Goal: Task Accomplishment & Management: Complete application form

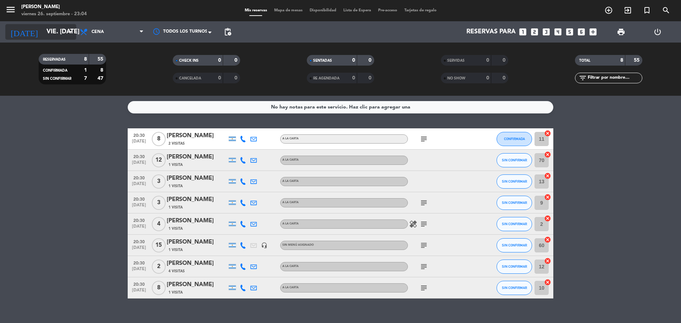
click at [51, 35] on input "vie. [DATE]" at bounding box center [84, 32] width 82 height 14
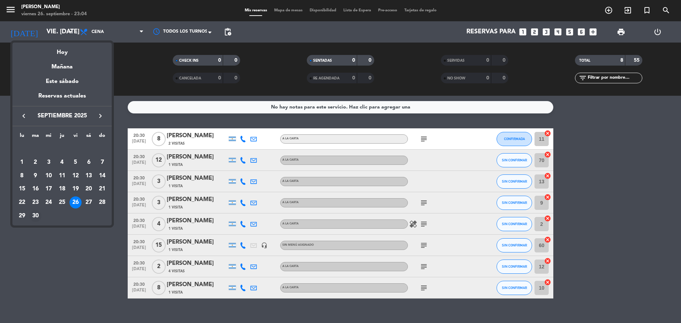
click at [31, 216] on div "30" at bounding box center [35, 216] width 12 height 12
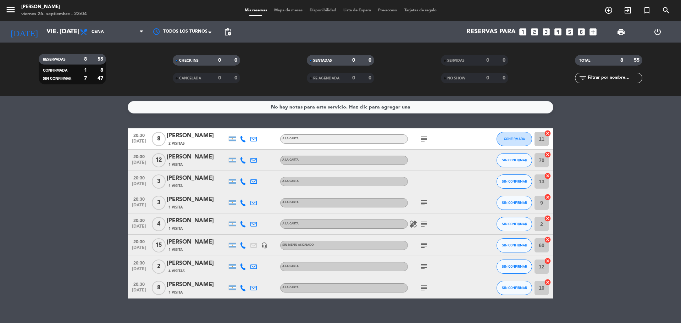
type input "[DATE] sep."
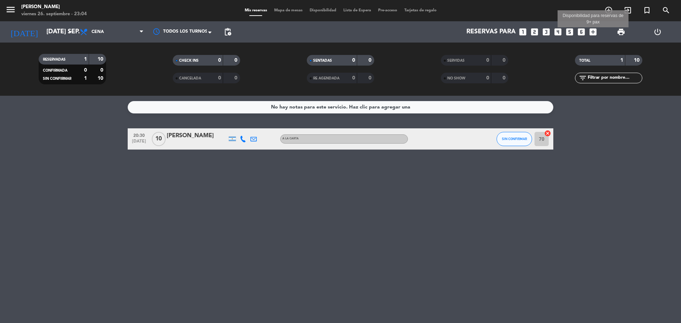
click at [593, 31] on icon "add_box" at bounding box center [592, 31] width 9 height 9
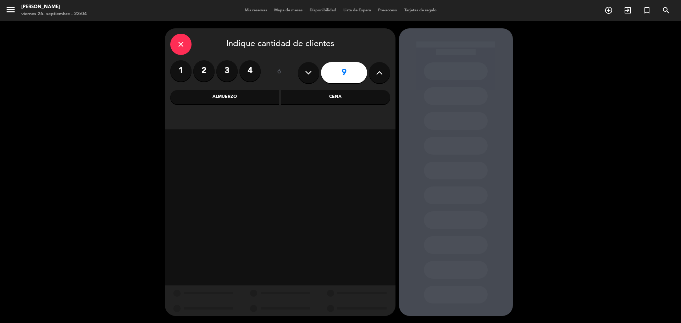
click at [379, 75] on icon at bounding box center [379, 72] width 7 height 11
click at [380, 75] on icon at bounding box center [379, 72] width 7 height 11
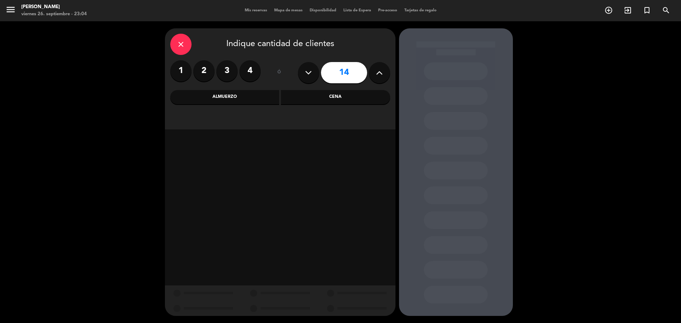
click at [380, 75] on icon at bounding box center [379, 72] width 7 height 11
type input "15"
click at [380, 75] on icon at bounding box center [379, 72] width 7 height 11
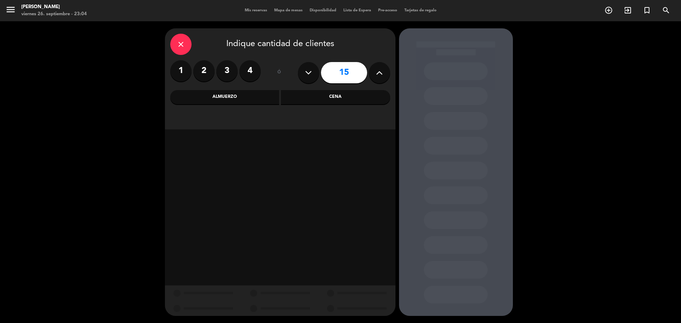
click at [380, 75] on icon at bounding box center [379, 72] width 7 height 11
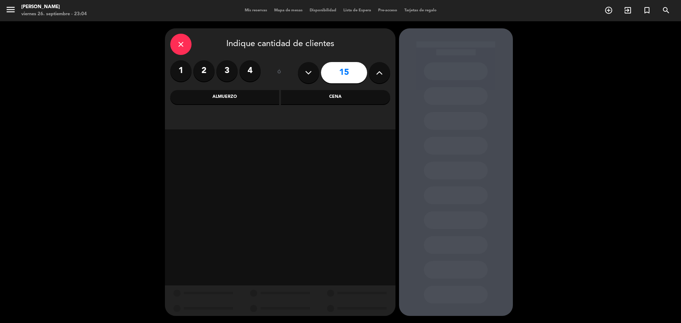
click at [380, 75] on icon at bounding box center [379, 72] width 7 height 11
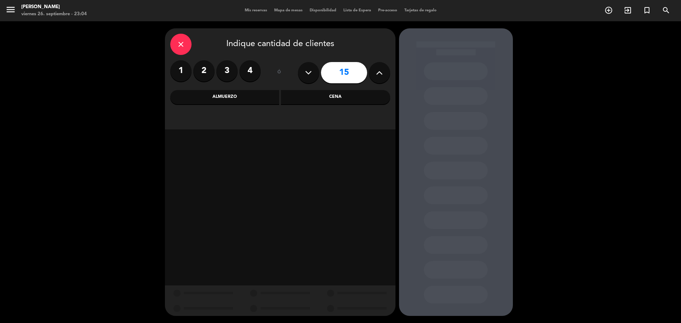
click at [380, 75] on icon at bounding box center [379, 72] width 7 height 11
click at [364, 94] on div "Cena" at bounding box center [335, 97] width 109 height 14
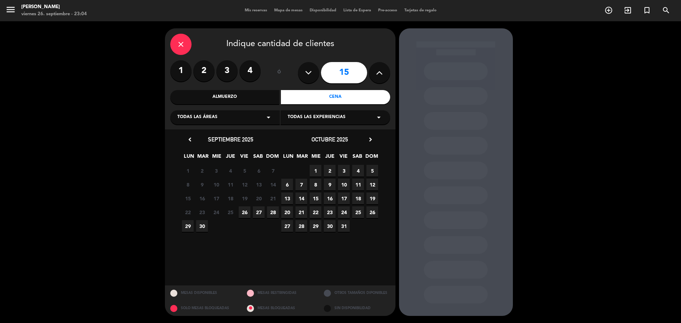
click at [208, 223] on div "29 30 1 2 3 4 5" at bounding box center [230, 226] width 99 height 14
click at [203, 224] on span "30" at bounding box center [202, 226] width 12 height 12
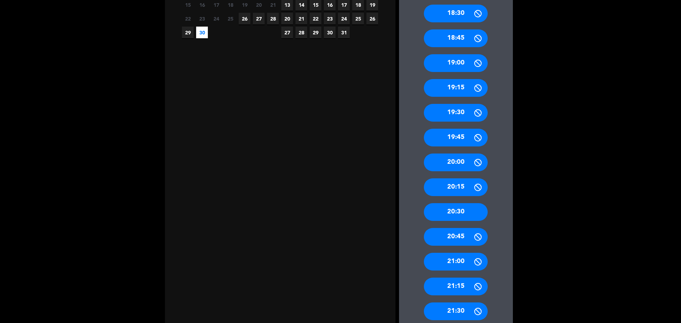
scroll to position [213, 0]
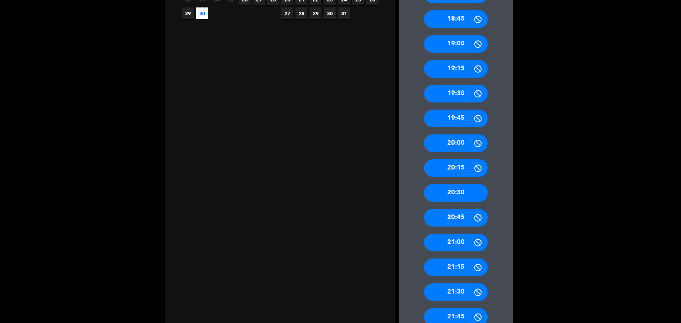
click at [454, 195] on div "20:30" at bounding box center [456, 193] width 64 height 18
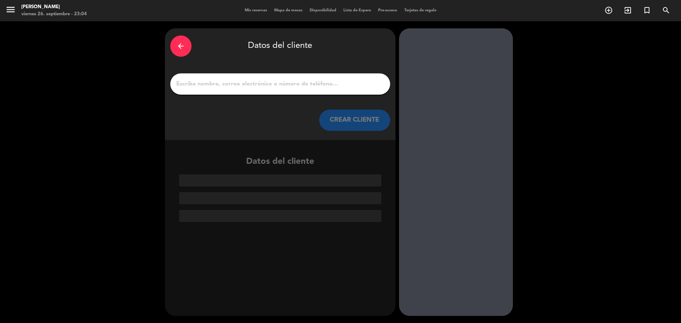
click at [269, 93] on div at bounding box center [280, 83] width 220 height 21
click at [256, 78] on div at bounding box center [280, 83] width 220 height 21
click at [260, 84] on input "1" at bounding box center [280, 84] width 209 height 10
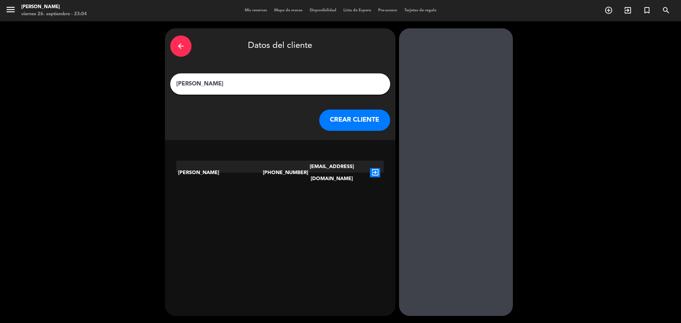
type input "[PERSON_NAME]"
click at [366, 117] on button "CREAR CLIENTE" at bounding box center [354, 120] width 71 height 21
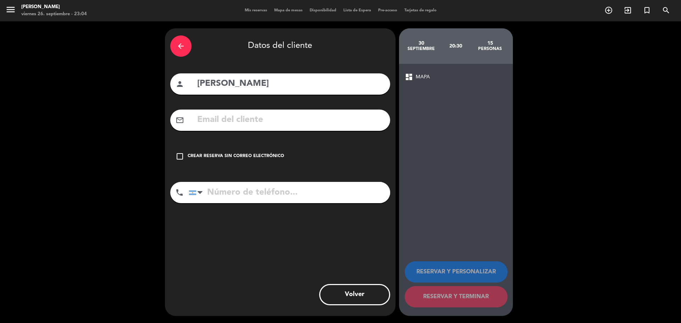
click at [184, 156] on div "check_box_outline_blank Crear reserva sin correo electrónico" at bounding box center [280, 156] width 220 height 21
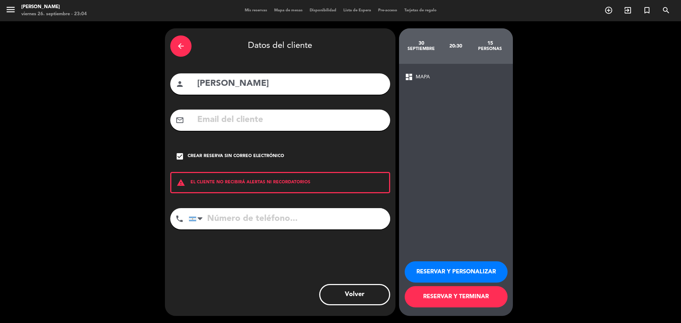
click at [273, 231] on div "phone [GEOGRAPHIC_DATA] +1 [GEOGRAPHIC_DATA] +44 [GEOGRAPHIC_DATA] ([GEOGRAPHIC…" at bounding box center [280, 221] width 220 height 26
click at [265, 216] on input "tel" at bounding box center [289, 218] width 201 height 21
type input "3424465419"
click at [454, 301] on button "RESERVAR Y TERMINAR" at bounding box center [456, 296] width 103 height 21
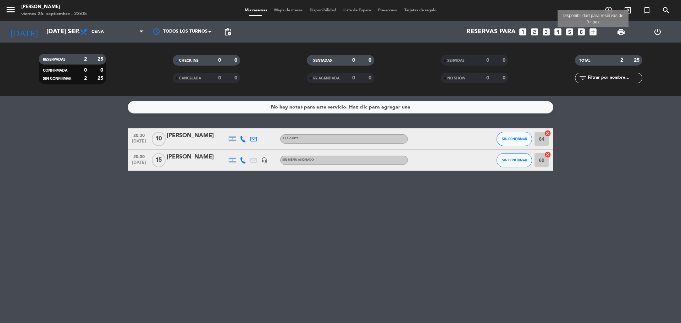
click at [592, 32] on icon "add_box" at bounding box center [592, 31] width 9 height 9
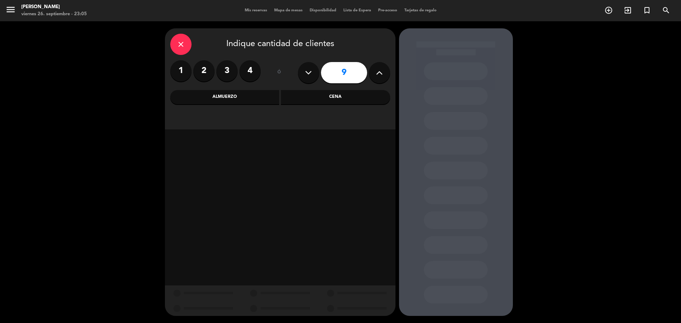
click at [306, 70] on icon at bounding box center [308, 72] width 7 height 11
type input "7"
click at [338, 95] on div "Cena" at bounding box center [335, 97] width 109 height 14
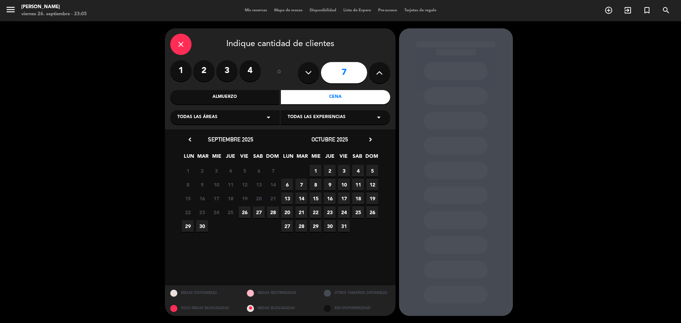
click at [204, 229] on span "30" at bounding box center [202, 226] width 12 height 12
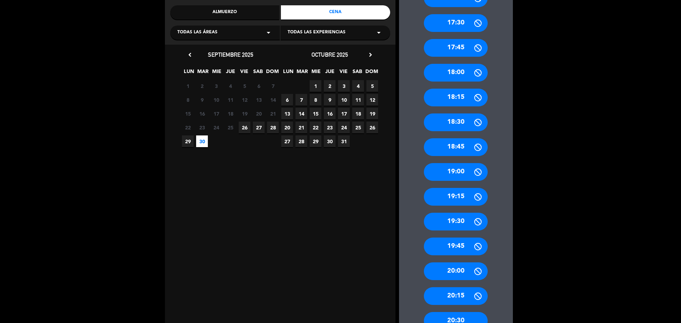
scroll to position [142, 0]
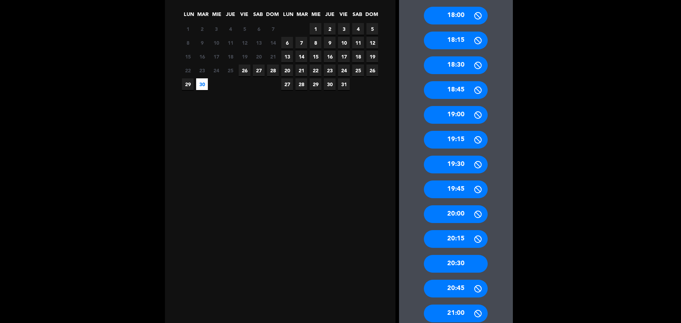
click at [470, 260] on div "20:30" at bounding box center [456, 264] width 64 height 18
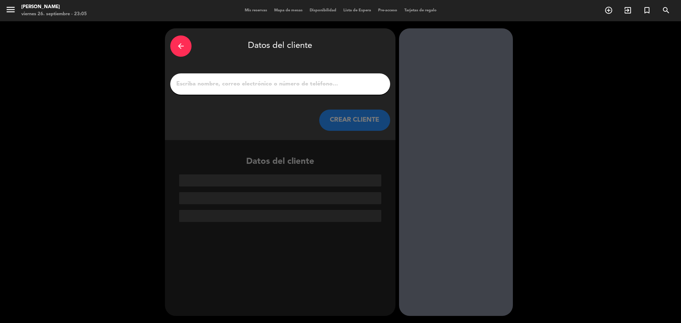
scroll to position [0, 0]
click at [248, 85] on input "1" at bounding box center [280, 84] width 209 height 10
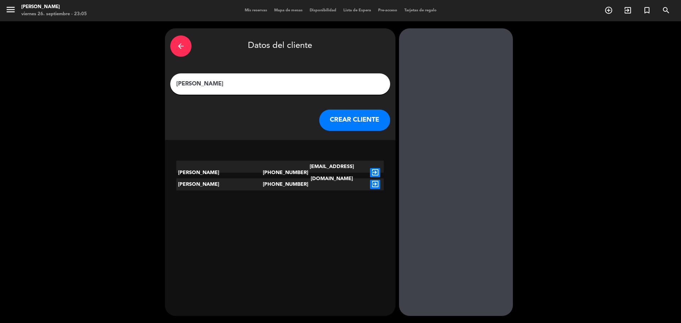
type input "[PERSON_NAME]"
click at [245, 185] on div "[PERSON_NAME]" at bounding box center [219, 184] width 87 height 12
click at [379, 183] on icon "exit_to_app" at bounding box center [375, 184] width 10 height 9
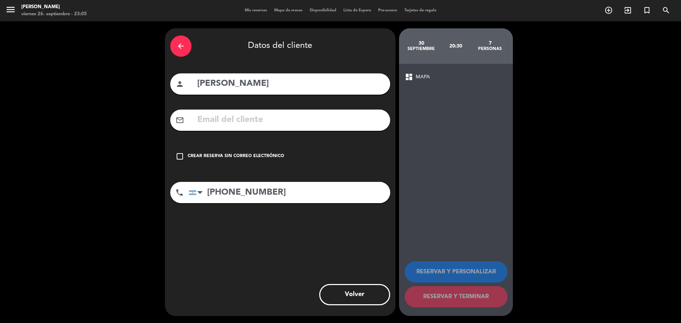
click at [184, 158] on icon "check_box_outline_blank" at bounding box center [180, 156] width 9 height 9
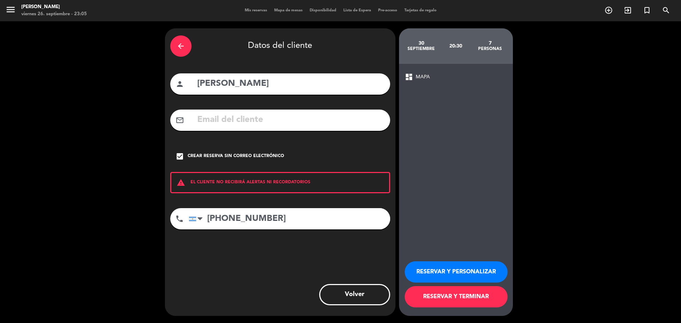
click at [482, 298] on button "RESERVAR Y TERMINAR" at bounding box center [456, 296] width 103 height 21
